Goal: Obtain resource: Download file/media

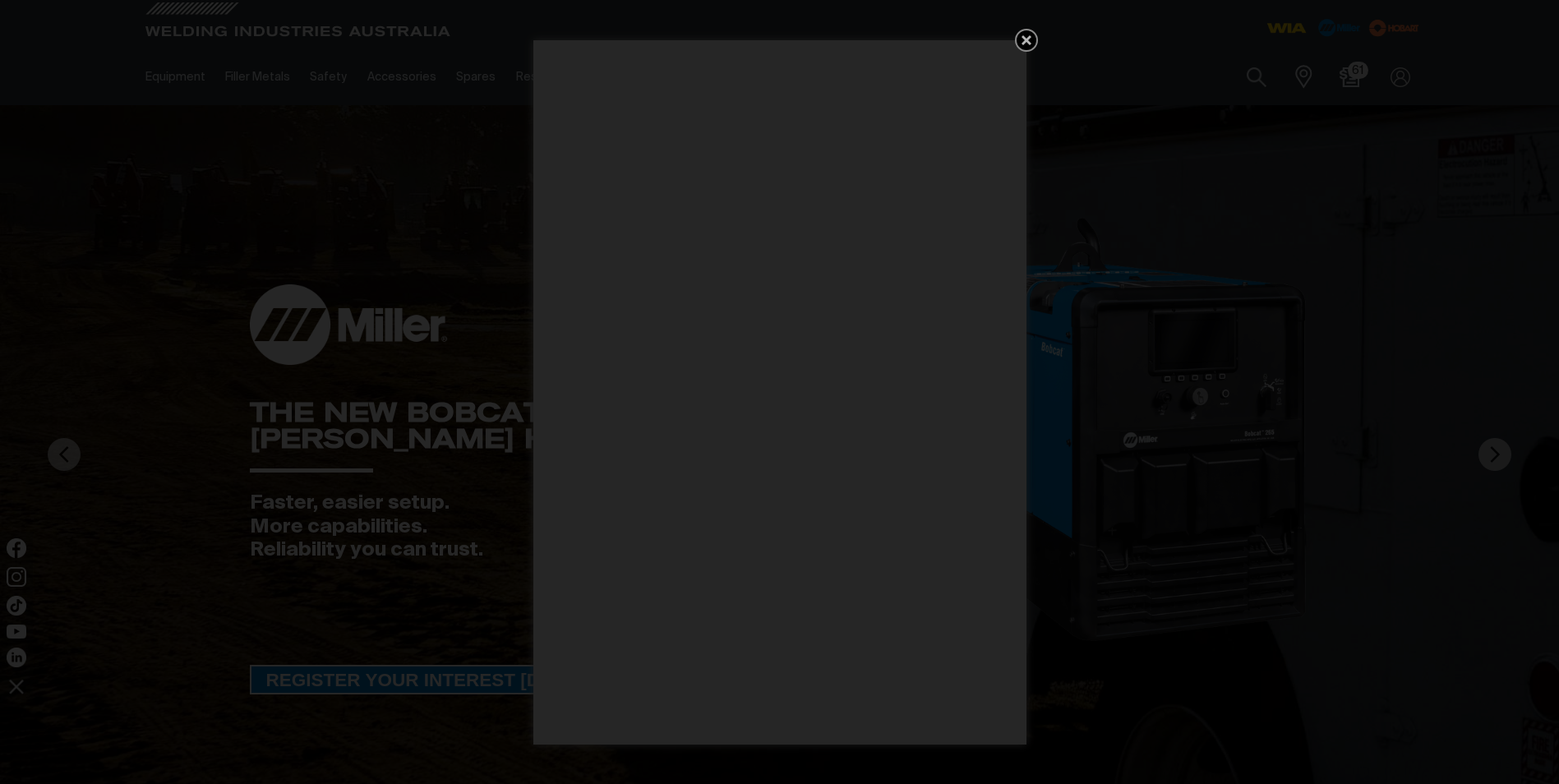
drag, startPoint x: 1025, startPoint y: 40, endPoint x: 878, endPoint y: 51, distance: 147.4
click at [1026, 41] on icon "Get 5 WIA Welding Guides Free!" at bounding box center [1027, 40] width 10 height 10
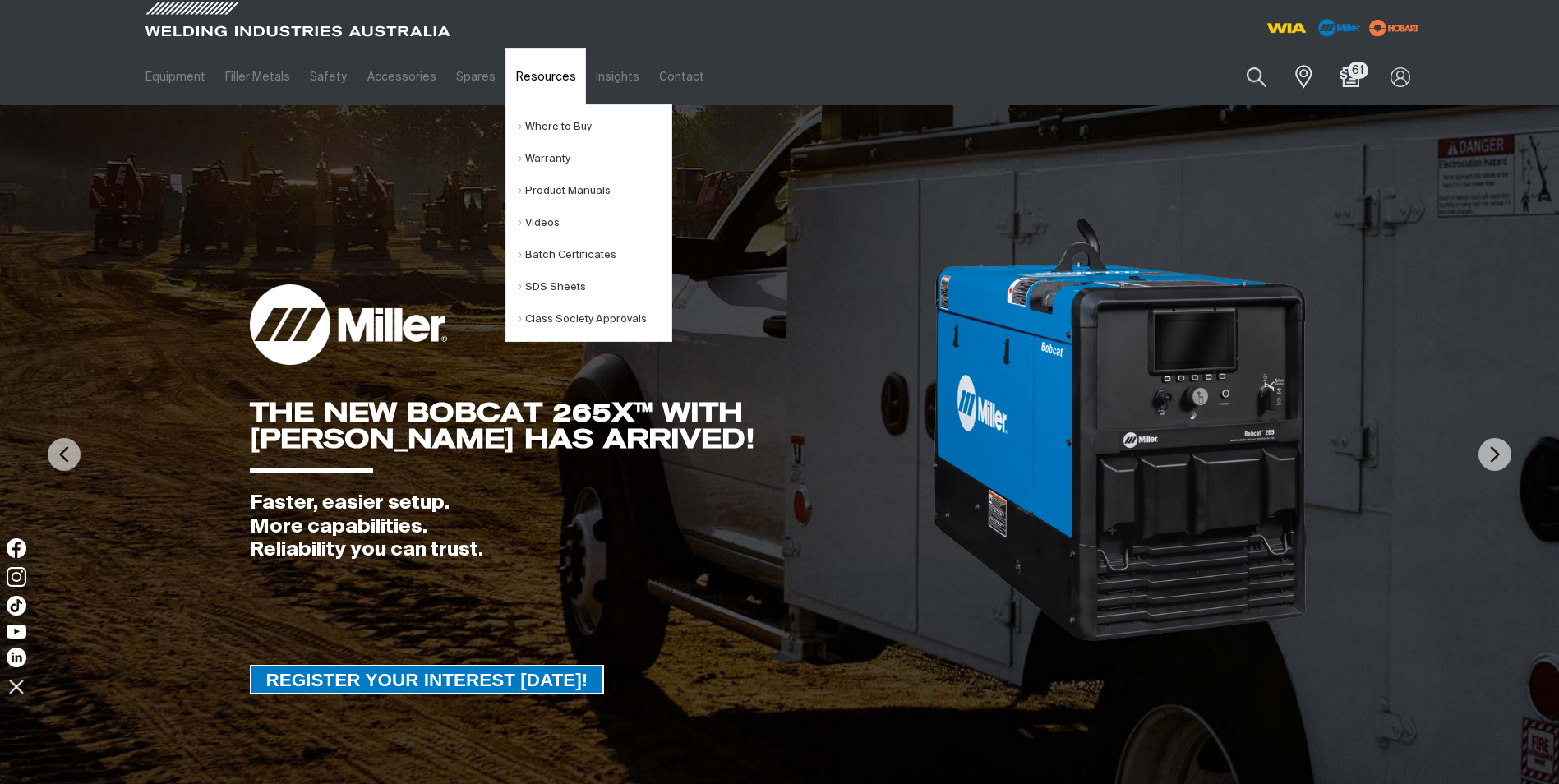
click at [536, 75] on link "Resources" at bounding box center [545, 77] width 79 height 57
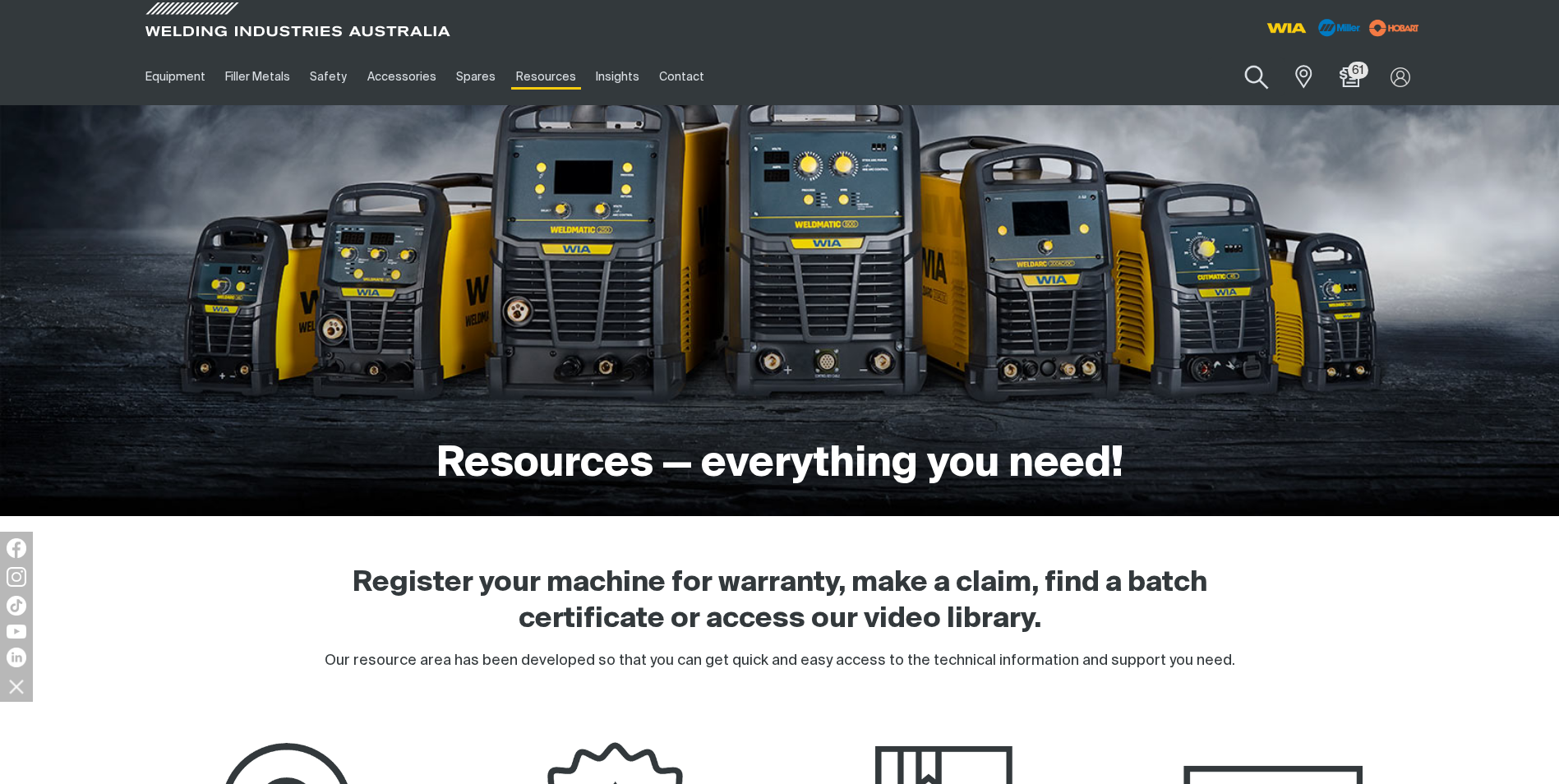
click at [1255, 77] on button "Search products" at bounding box center [1256, 78] width 67 height 47
click at [1094, 77] on input "Search" at bounding box center [1157, 77] width 253 height 37
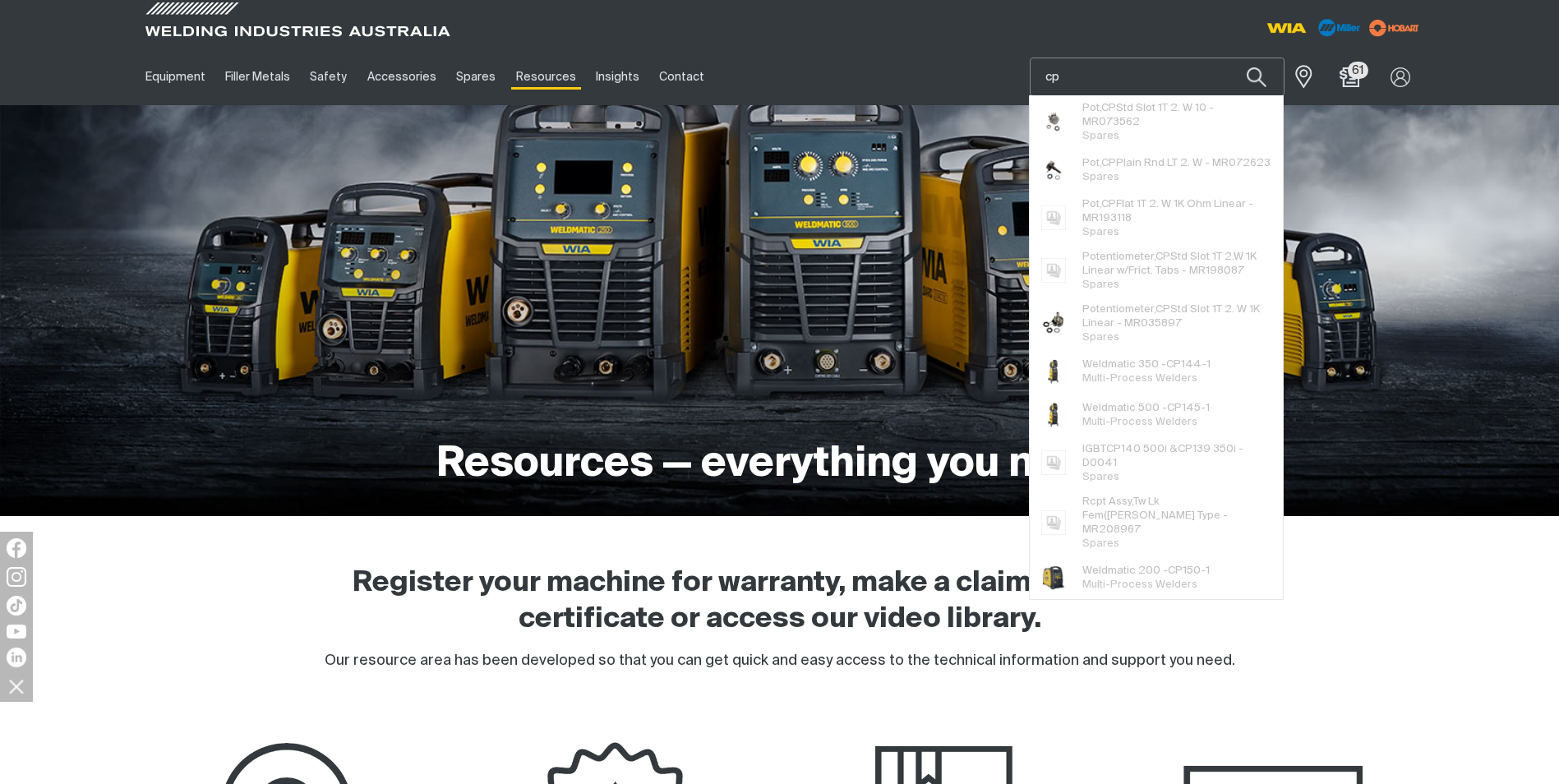
type input "c"
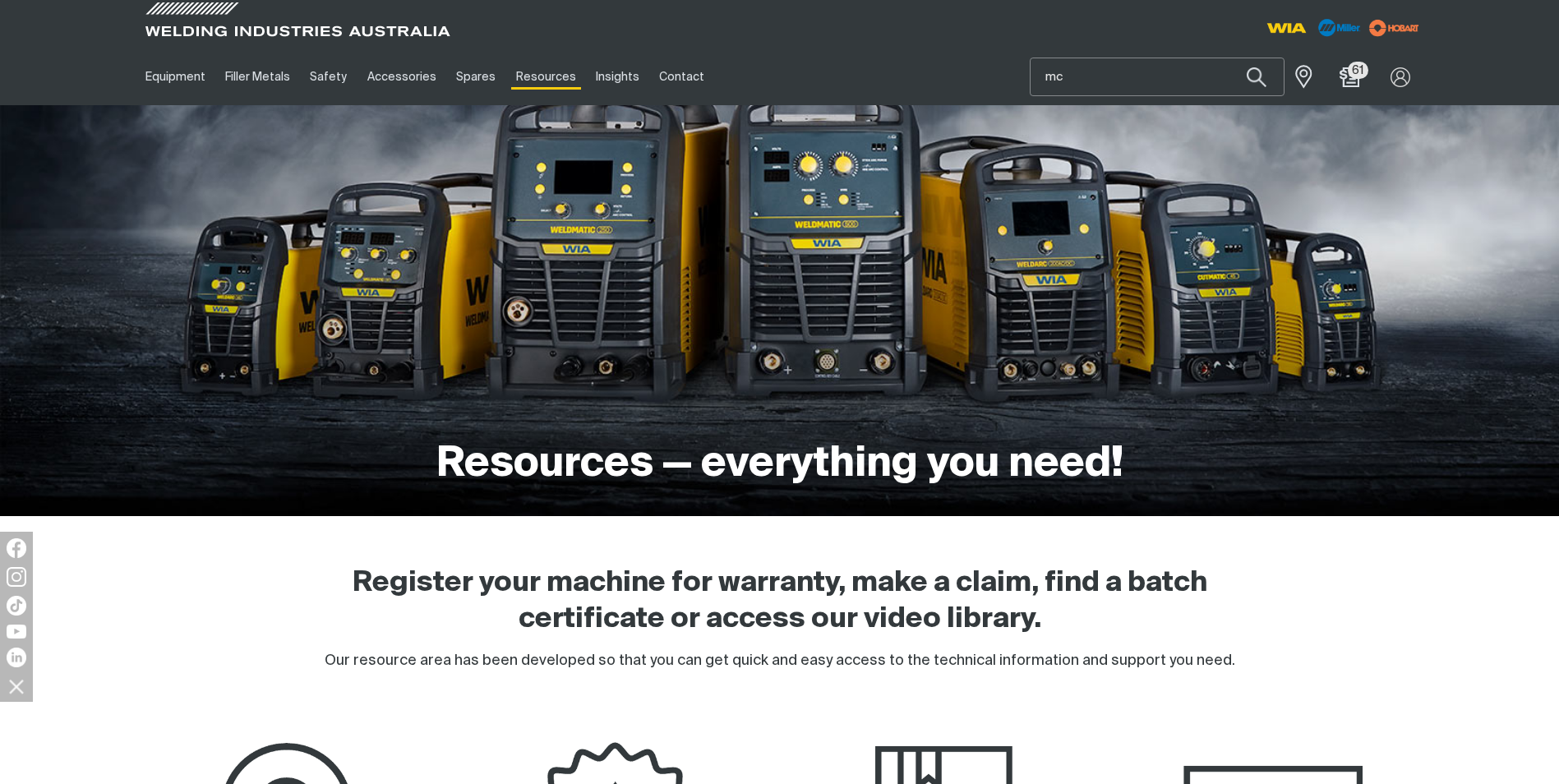
drag, startPoint x: 1086, startPoint y: 73, endPoint x: 1019, endPoint y: 71, distance: 67.0
click at [1019, 71] on div "Equipment Stick Welders TIG Welders MIG Welders Multi-Process Welders Engine Dr…" at bounding box center [780, 77] width 1289 height 57
type input "cp145"
click at [1148, 117] on span "Weldmatic 500 - CP145 -1 Multi-Process Welders" at bounding box center [1146, 117] width 127 height 33
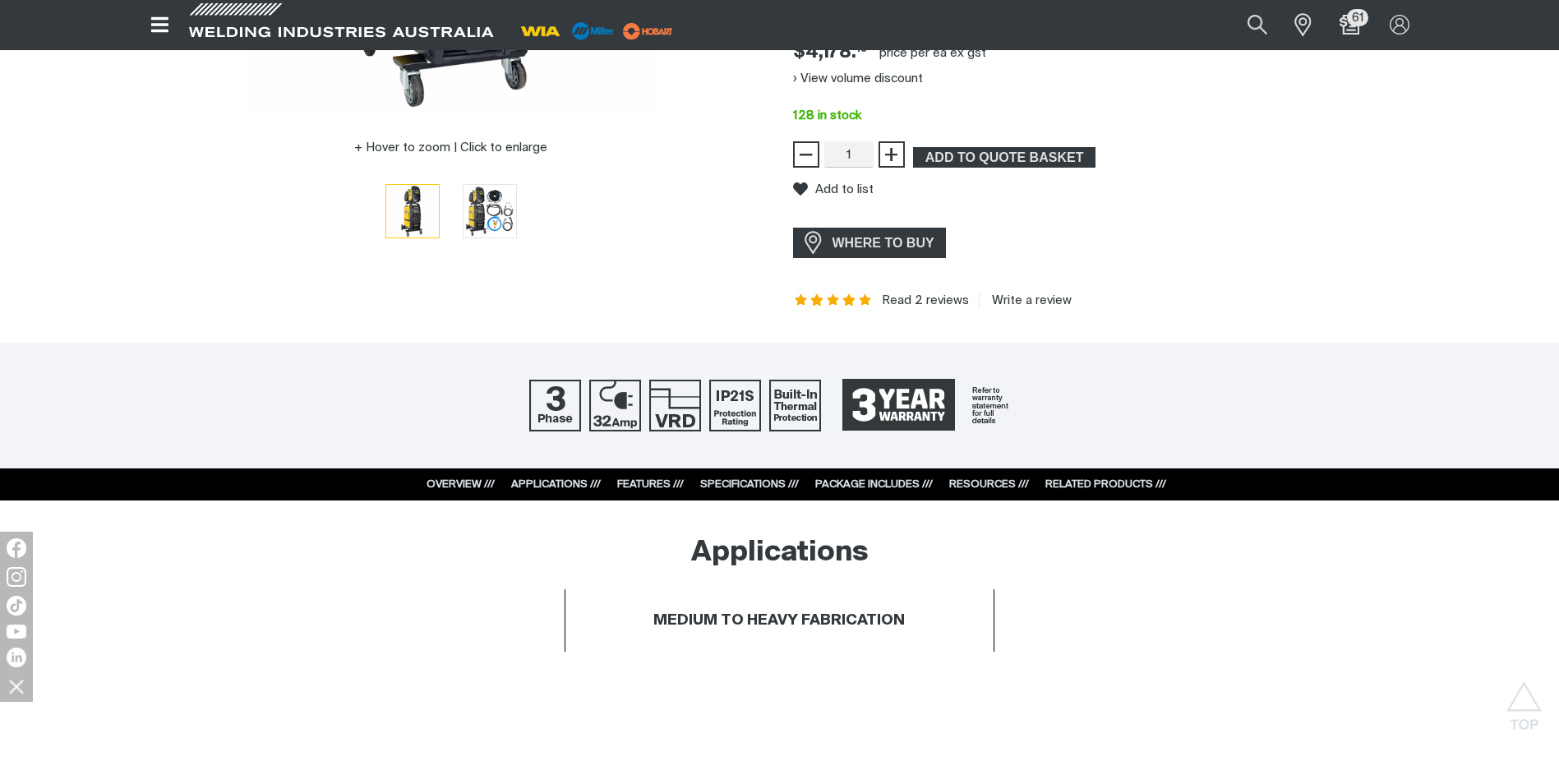
scroll to position [575, 0]
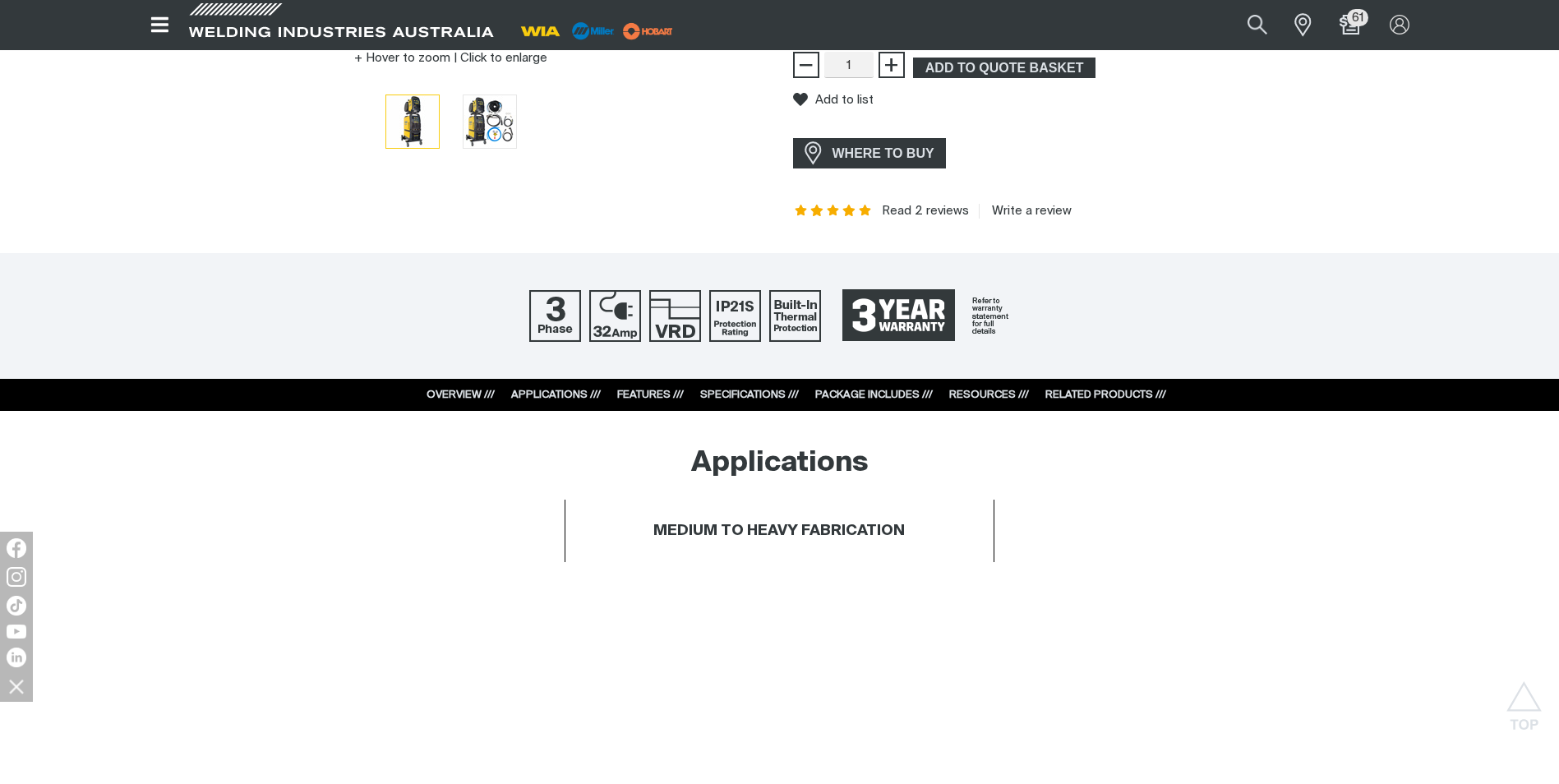
click at [995, 395] on link "RESOURCES ///" at bounding box center [989, 394] width 79 height 11
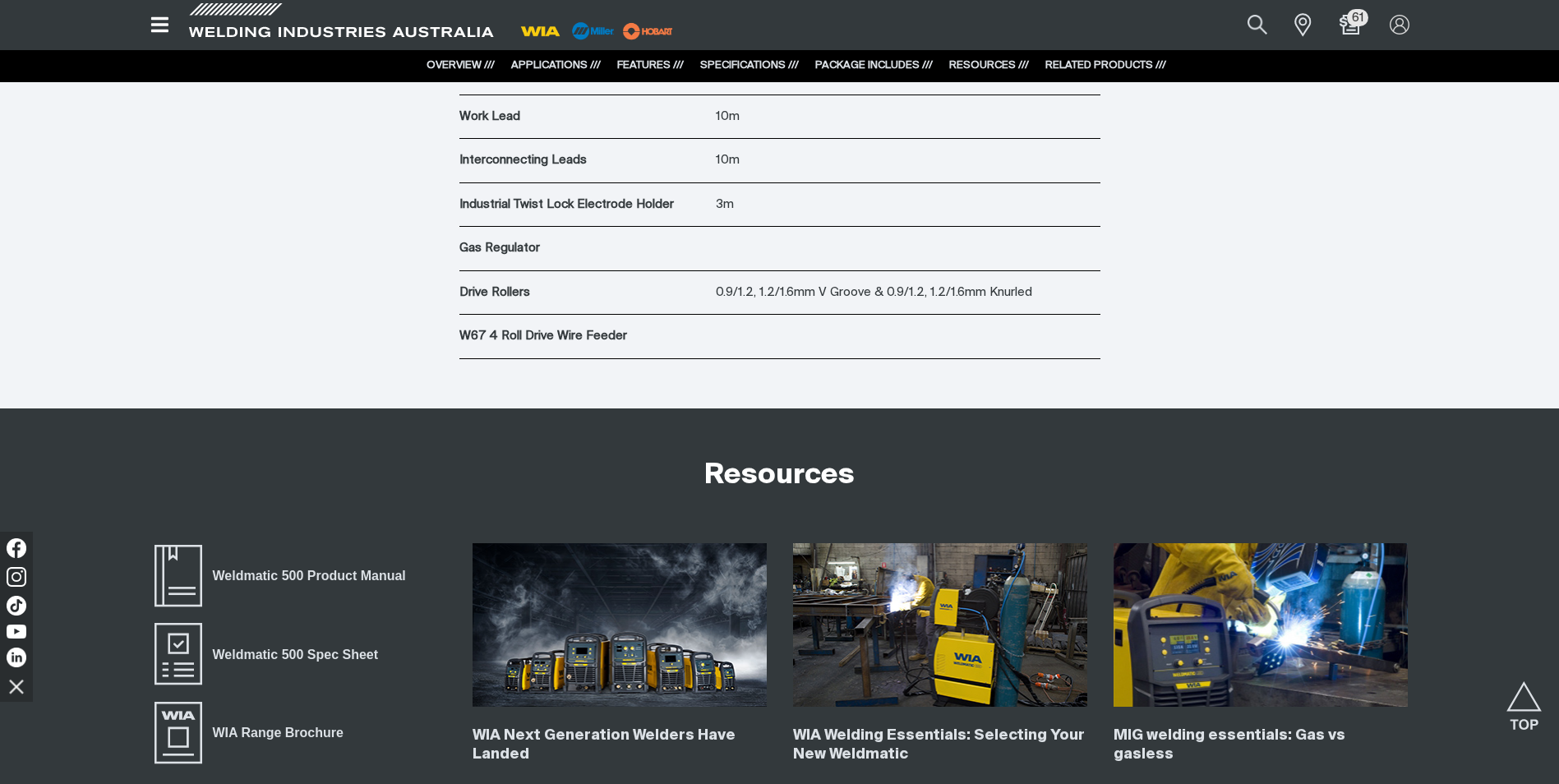
scroll to position [6246, 0]
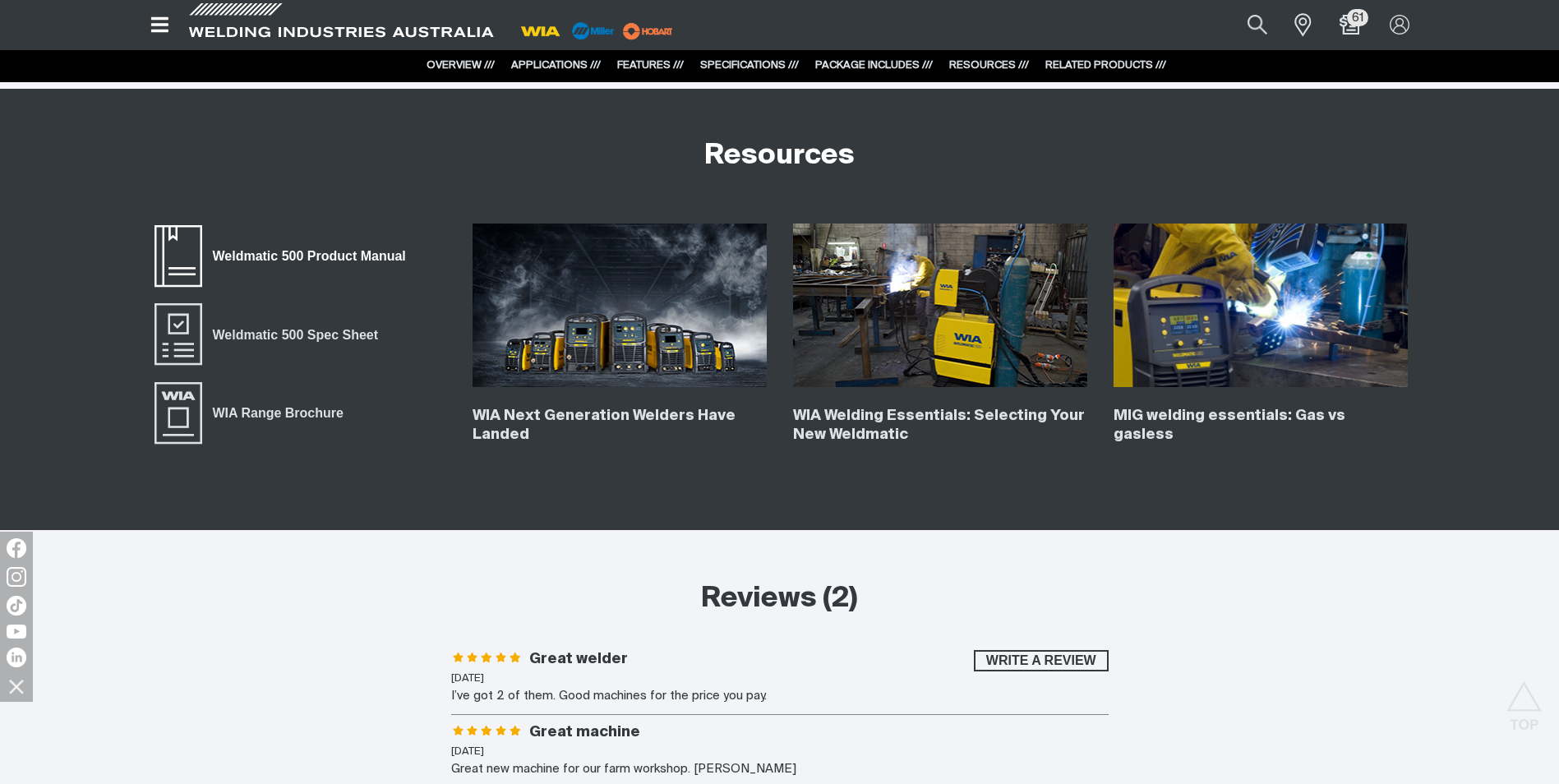
click at [265, 255] on span "Weldmatic 500 Product Manual" at bounding box center [310, 256] width 215 height 21
click at [1248, 25] on button "Search products" at bounding box center [1257, 25] width 67 height 45
click at [1118, 22] on input "Search" at bounding box center [1158, 25] width 253 height 36
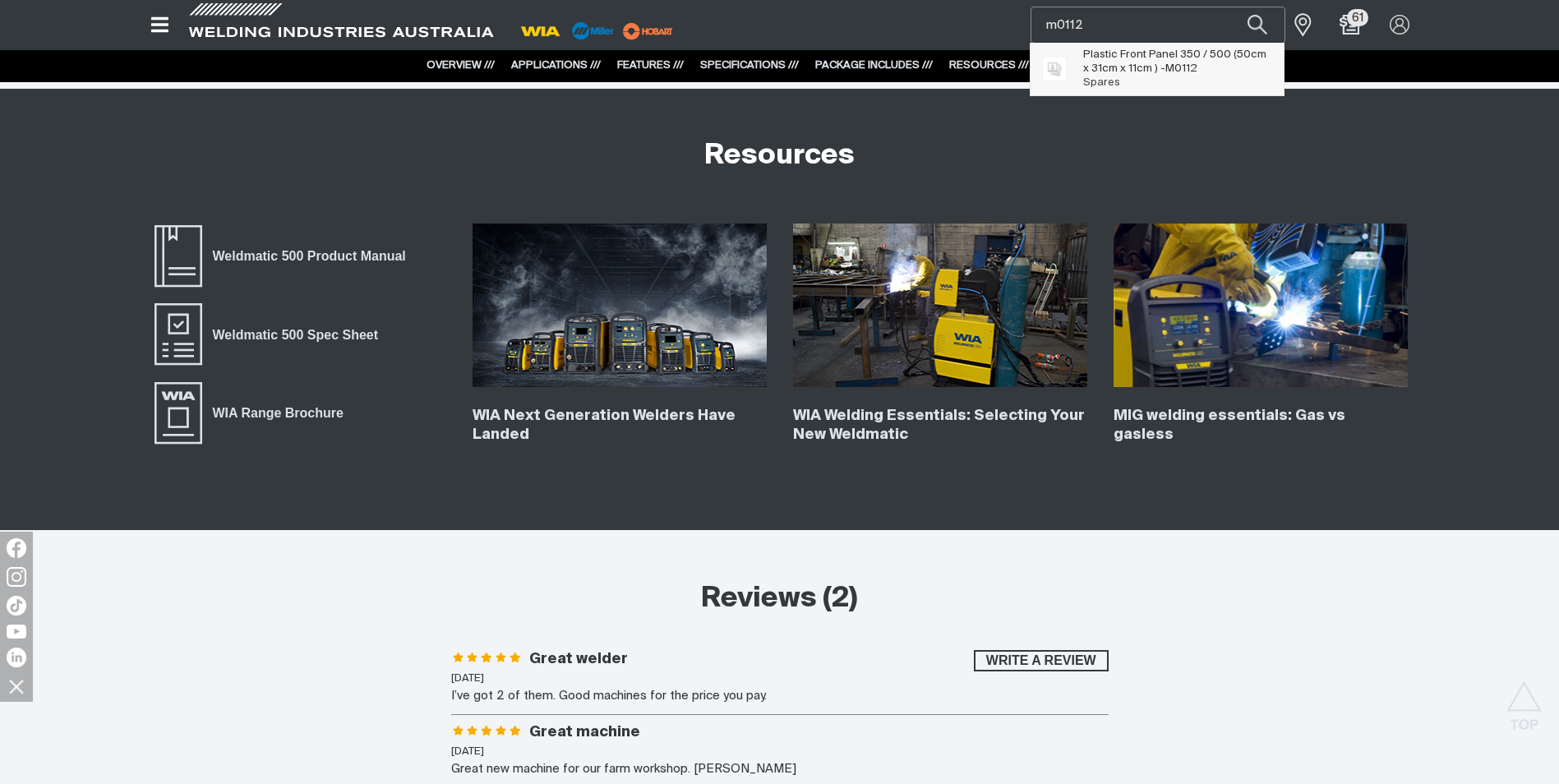
type input "m0112"
click at [1109, 55] on span "Plastic Front Panel 350 / 500 (50cm x 31cm x 11cm ) - M0112" at bounding box center [1177, 62] width 188 height 28
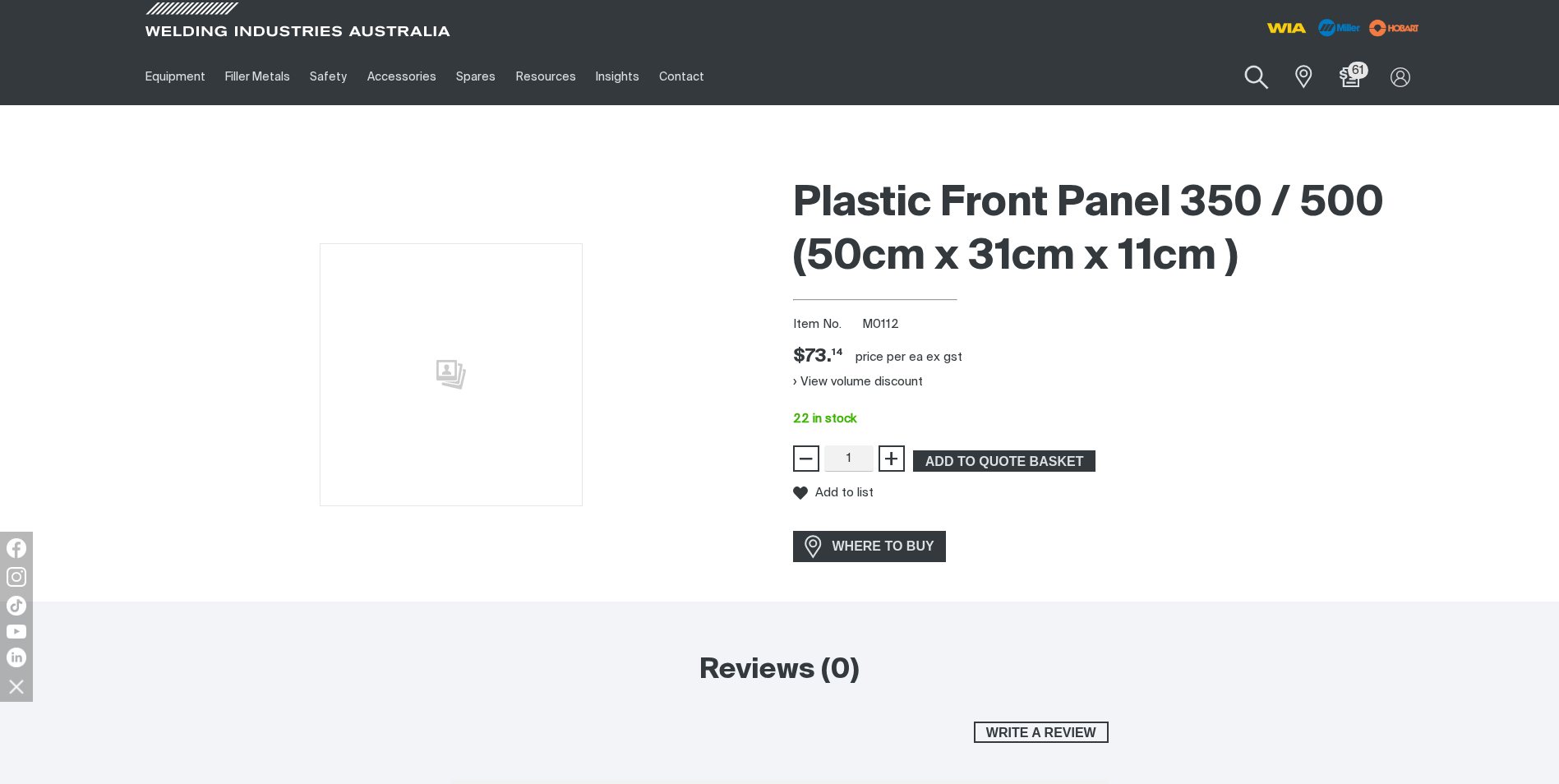
click at [1256, 75] on button "Search products" at bounding box center [1256, 78] width 67 height 47
click at [1109, 83] on input "Search" at bounding box center [1157, 77] width 253 height 37
type input "m0103"
click at [1100, 107] on span "Knob - M0103" at bounding box center [1116, 110] width 69 height 14
